Goal: Understand process/instructions: Learn how to perform a task or action

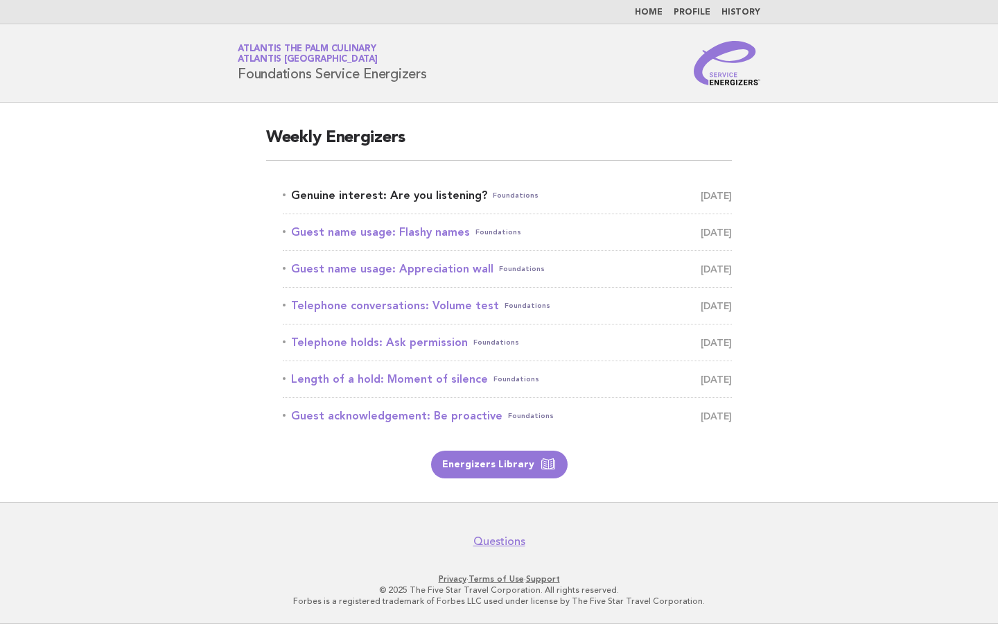
click at [401, 191] on link "Genuine interest: Are you listening? Foundations August 16" at bounding box center [507, 195] width 449 height 19
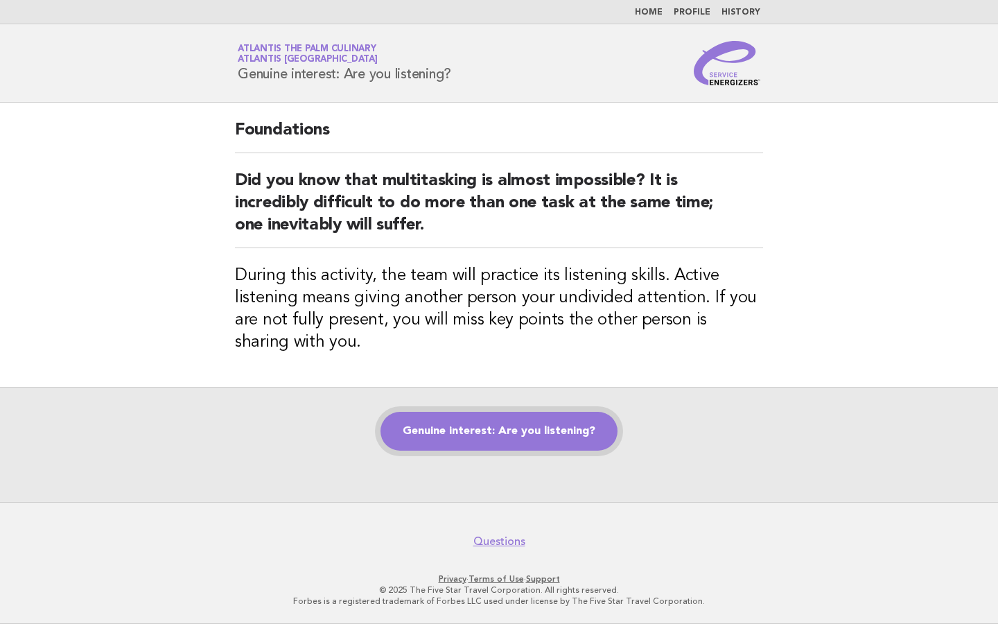
click at [485, 430] on link "Genuine interest: Are you listening?" at bounding box center [499, 431] width 237 height 39
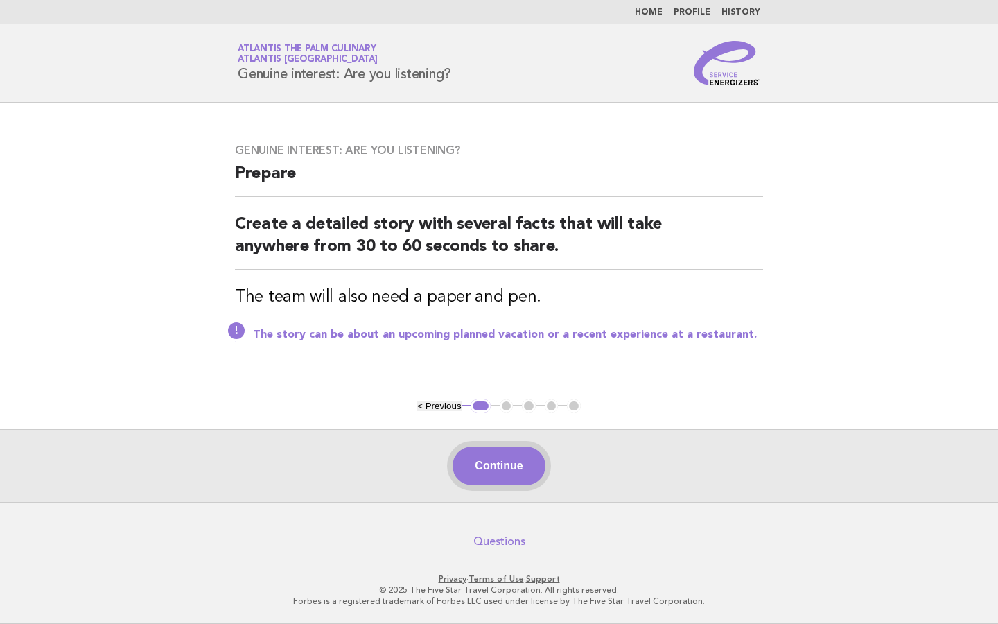
click at [492, 469] on button "Continue" at bounding box center [499, 466] width 92 height 39
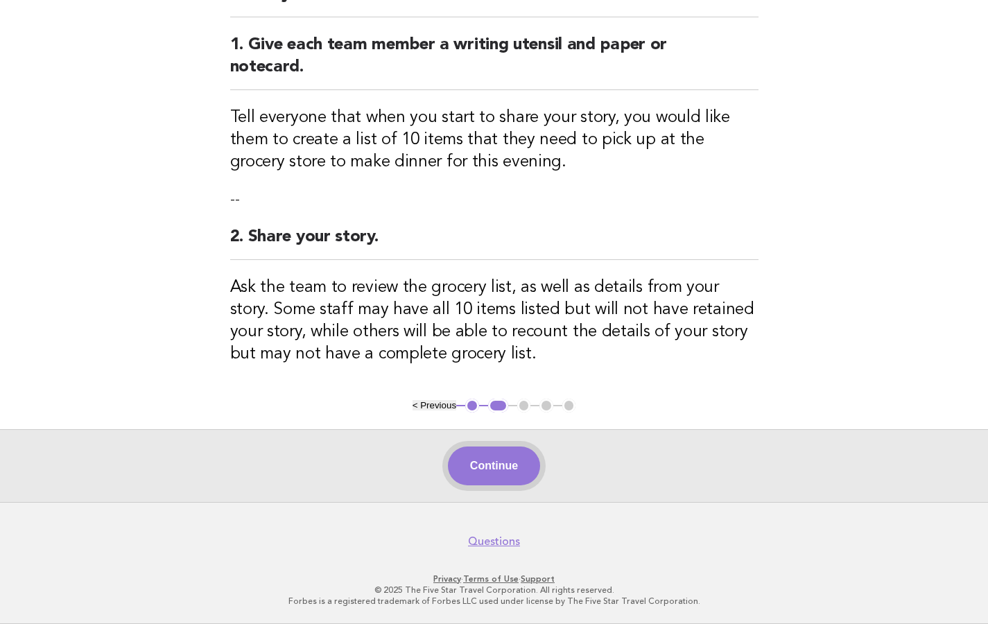
click at [493, 477] on button "Continue" at bounding box center [494, 466] width 92 height 39
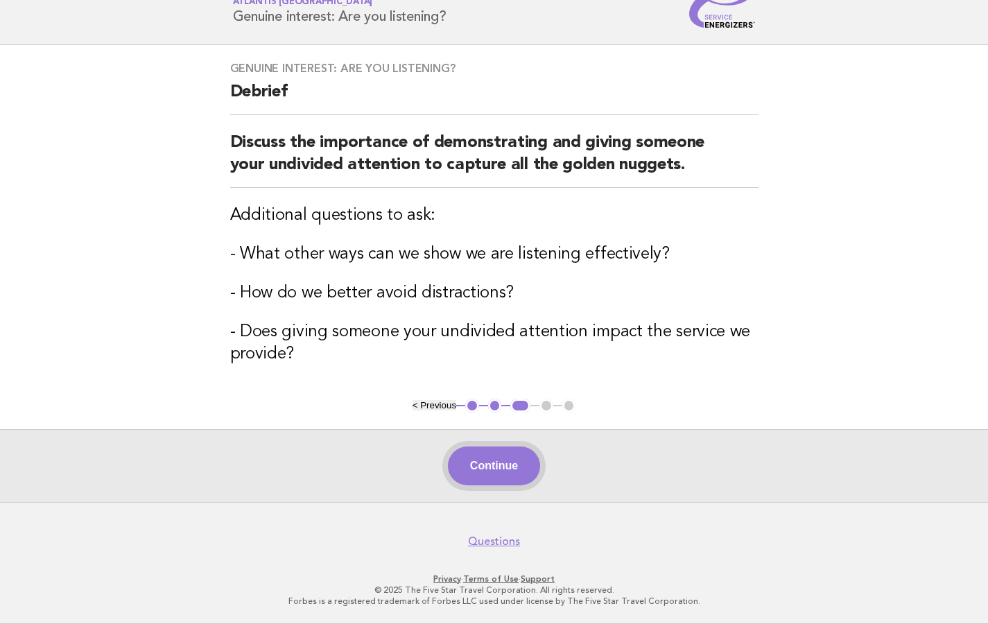
click at [510, 470] on button "Continue" at bounding box center [494, 466] width 92 height 39
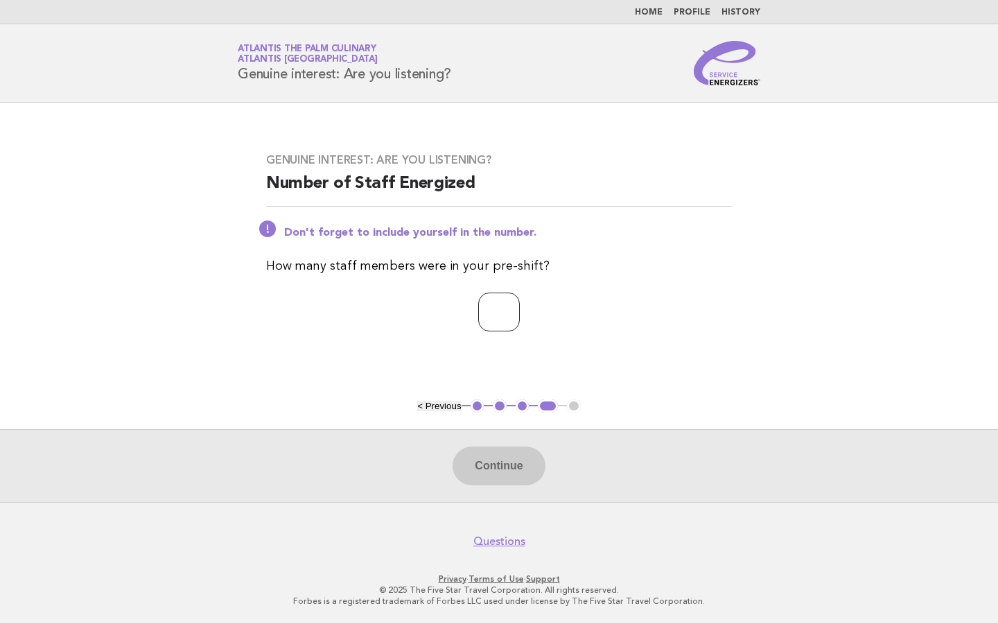
click at [480, 309] on input "number" at bounding box center [499, 312] width 42 height 39
type input "**"
click at [491, 453] on button "Continue" at bounding box center [499, 466] width 92 height 39
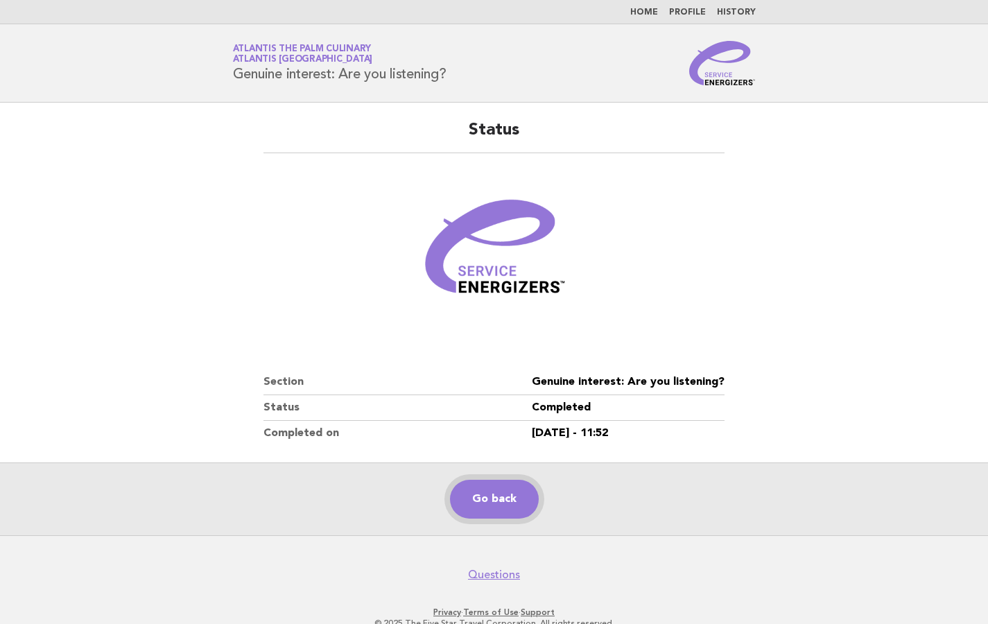
click at [496, 514] on link "Go back" at bounding box center [494, 499] width 89 height 39
